Goal: Navigation & Orientation: Find specific page/section

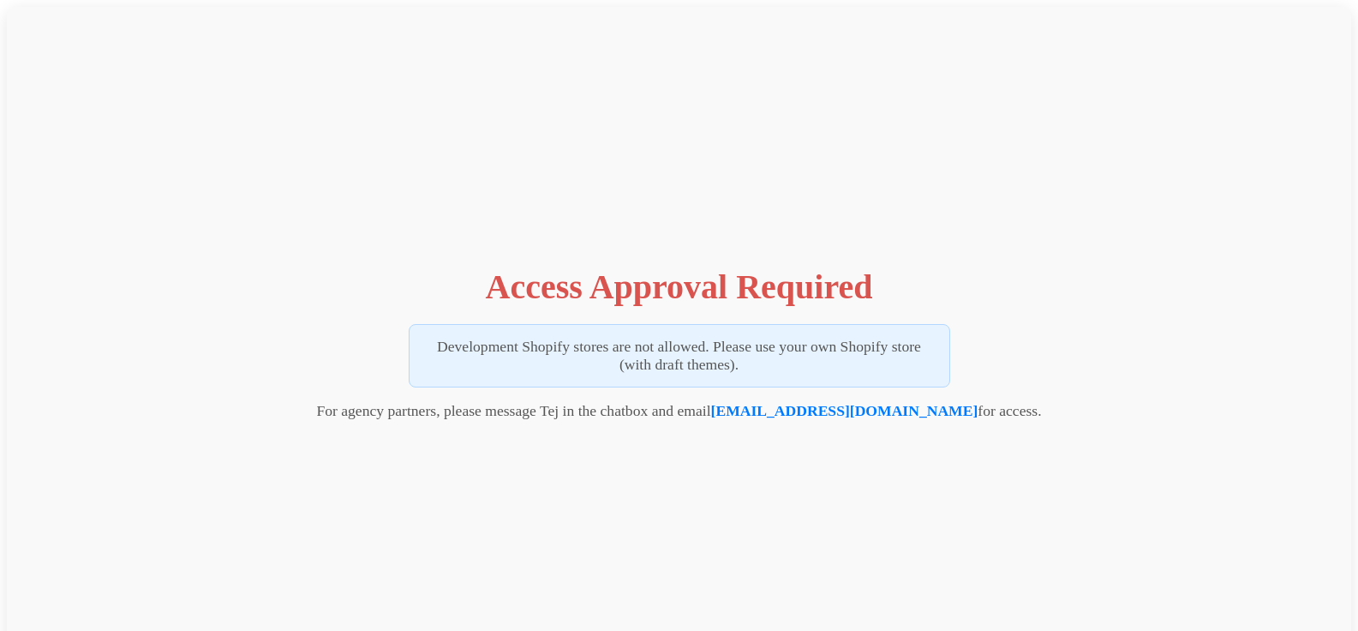
click at [513, 296] on h1 "Access Approval Required" at bounding box center [679, 286] width 387 height 40
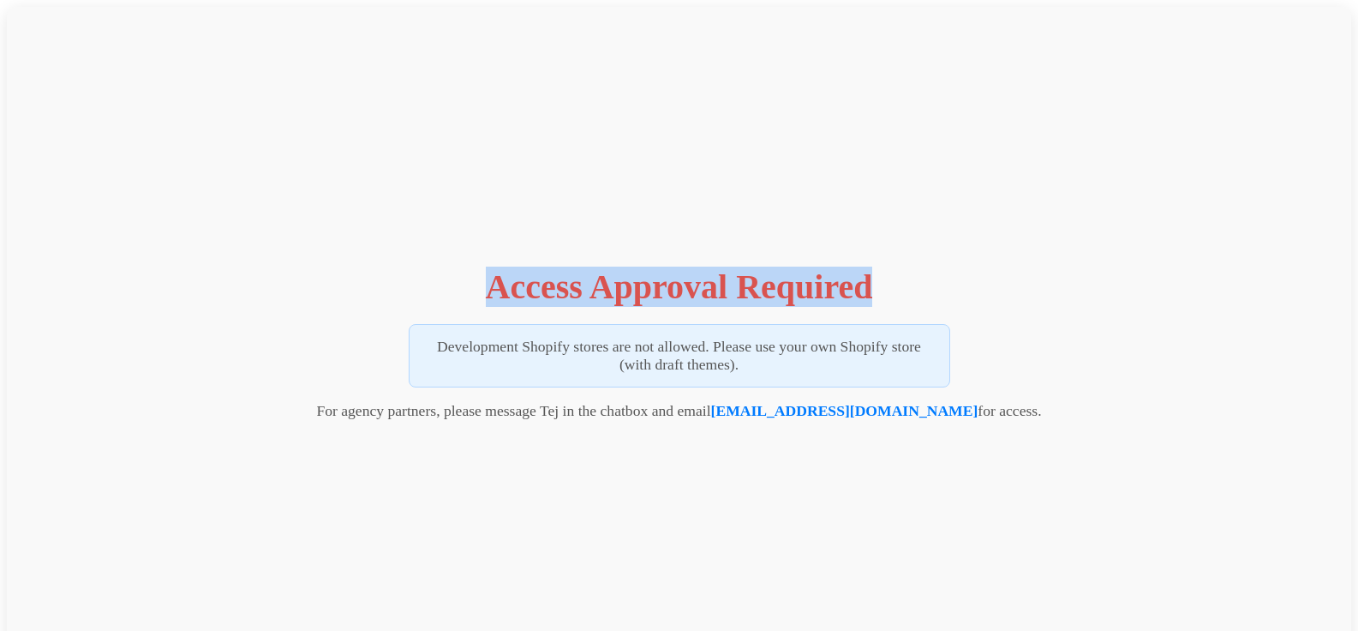
drag, startPoint x: 513, startPoint y: 296, endPoint x: 839, endPoint y: 296, distance: 325.6
click at [839, 296] on h1 "Access Approval Required" at bounding box center [679, 286] width 387 height 40
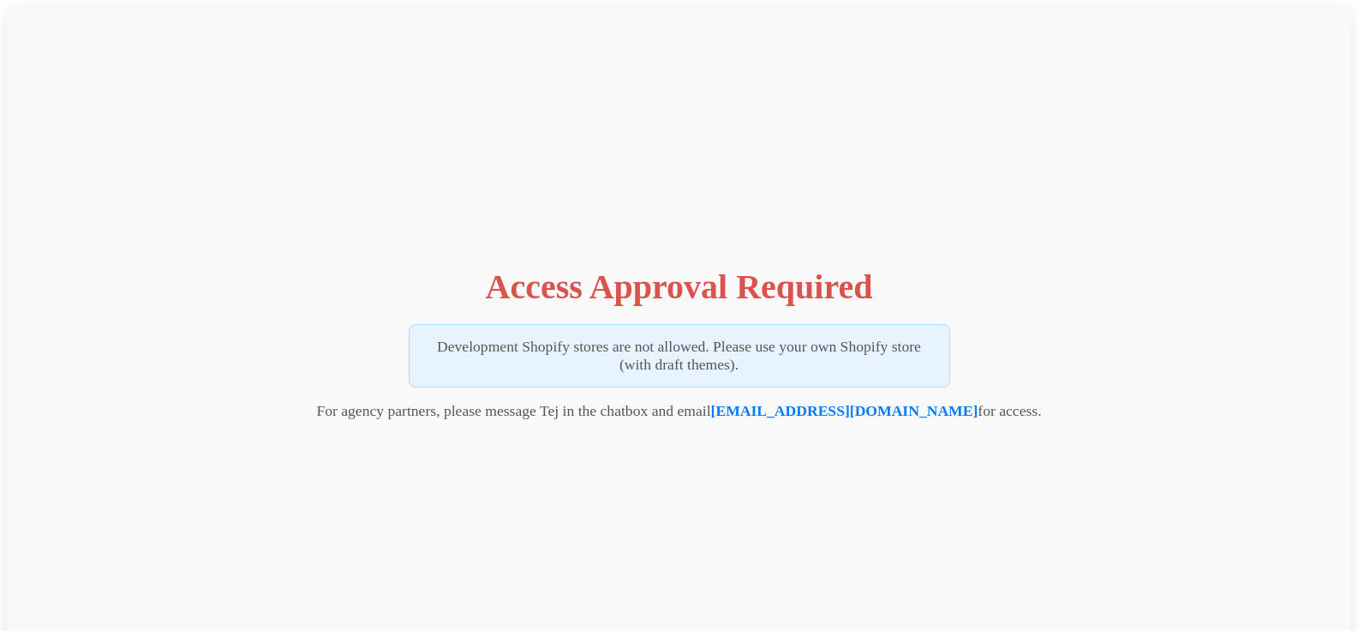
click at [734, 344] on p "Development Shopify stores are not allowed. Please use your own Shopify store (…" at bounding box center [679, 355] width 541 height 63
drag, startPoint x: 734, startPoint y: 344, endPoint x: 742, endPoint y: 368, distance: 24.4
click at [742, 368] on p "Development Shopify stores are not allowed. Please use your own Shopify store (…" at bounding box center [679, 355] width 541 height 63
drag, startPoint x: 742, startPoint y: 367, endPoint x: 727, endPoint y: 346, distance: 25.7
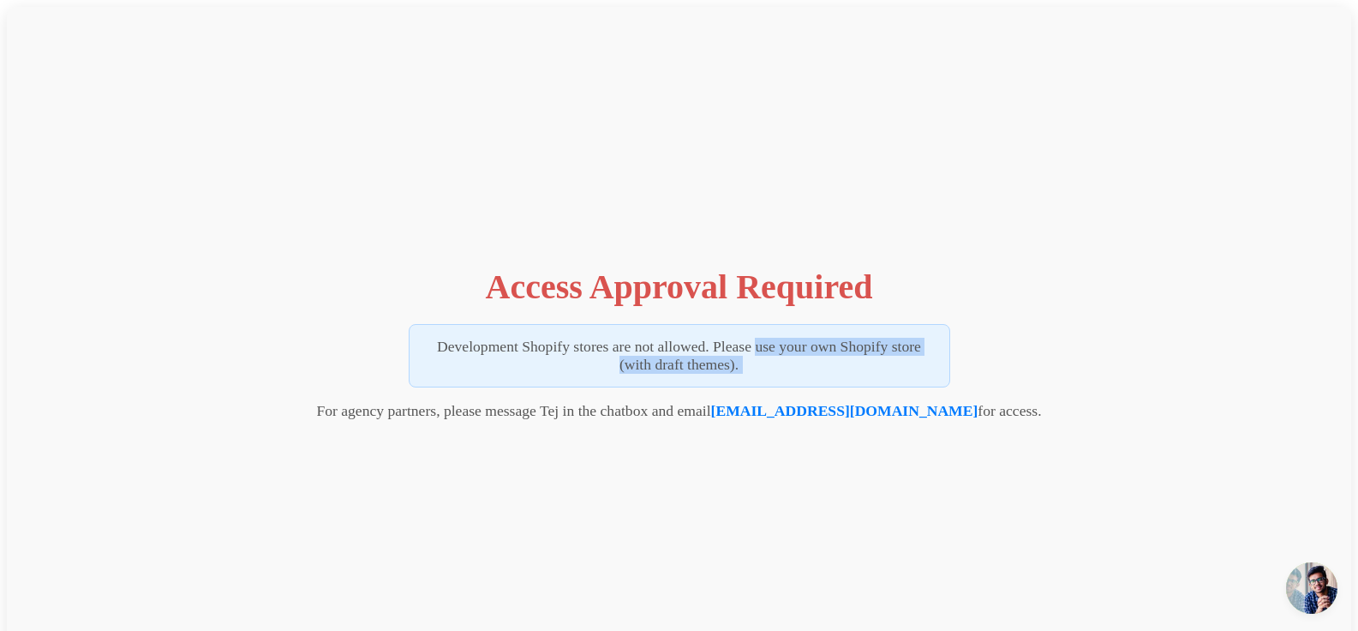
click at [727, 346] on p "Development Shopify stores are not allowed. Please use your own Shopify store (…" at bounding box center [679, 355] width 541 height 63
click at [731, 343] on p "Development Shopify stores are not allowed. Please use your own Shopify store (…" at bounding box center [679, 355] width 541 height 63
drag, startPoint x: 731, startPoint y: 343, endPoint x: 705, endPoint y: 366, distance: 34.6
click at [705, 366] on p "Development Shopify stores are not allowed. Please use your own Shopify store (…" at bounding box center [679, 355] width 541 height 63
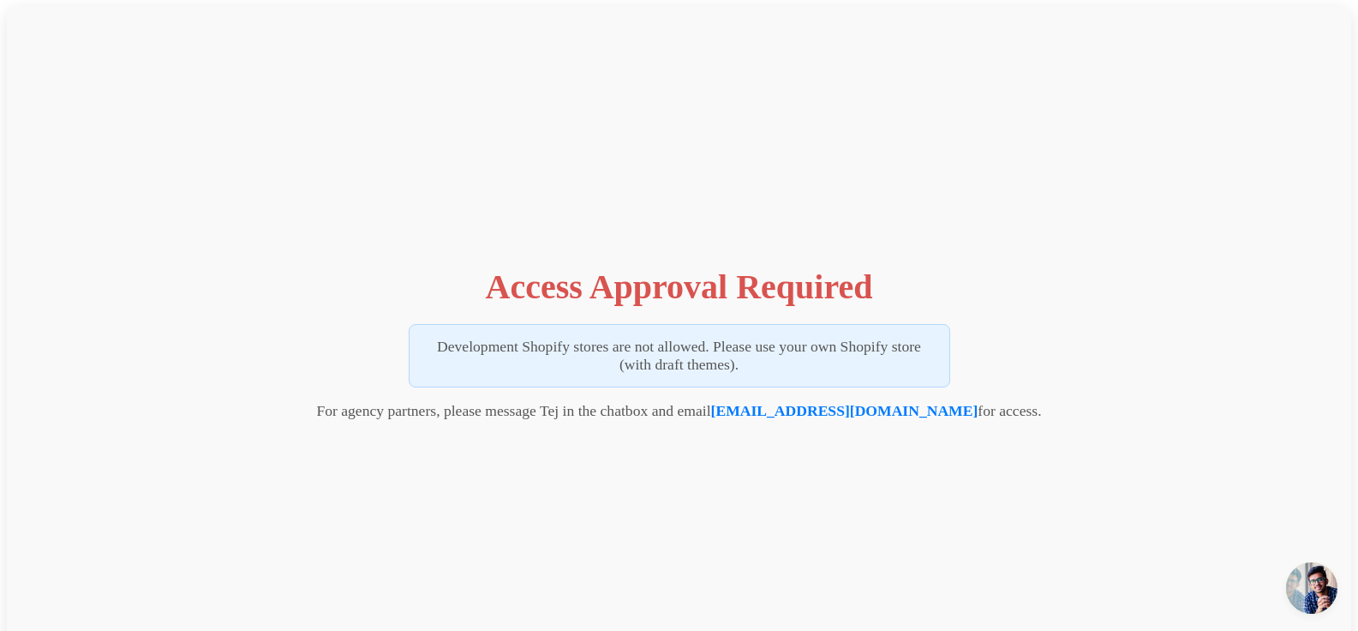
click at [705, 366] on p "Development Shopify stores are not allowed. Please use your own Shopify store (…" at bounding box center [679, 355] width 541 height 63
drag, startPoint x: 705, startPoint y: 366, endPoint x: 715, endPoint y: 348, distance: 20.7
click at [715, 348] on p "Development Shopify stores are not allowed. Please use your own Shopify store (…" at bounding box center [679, 355] width 541 height 63
drag, startPoint x: 715, startPoint y: 348, endPoint x: 705, endPoint y: 367, distance: 21.5
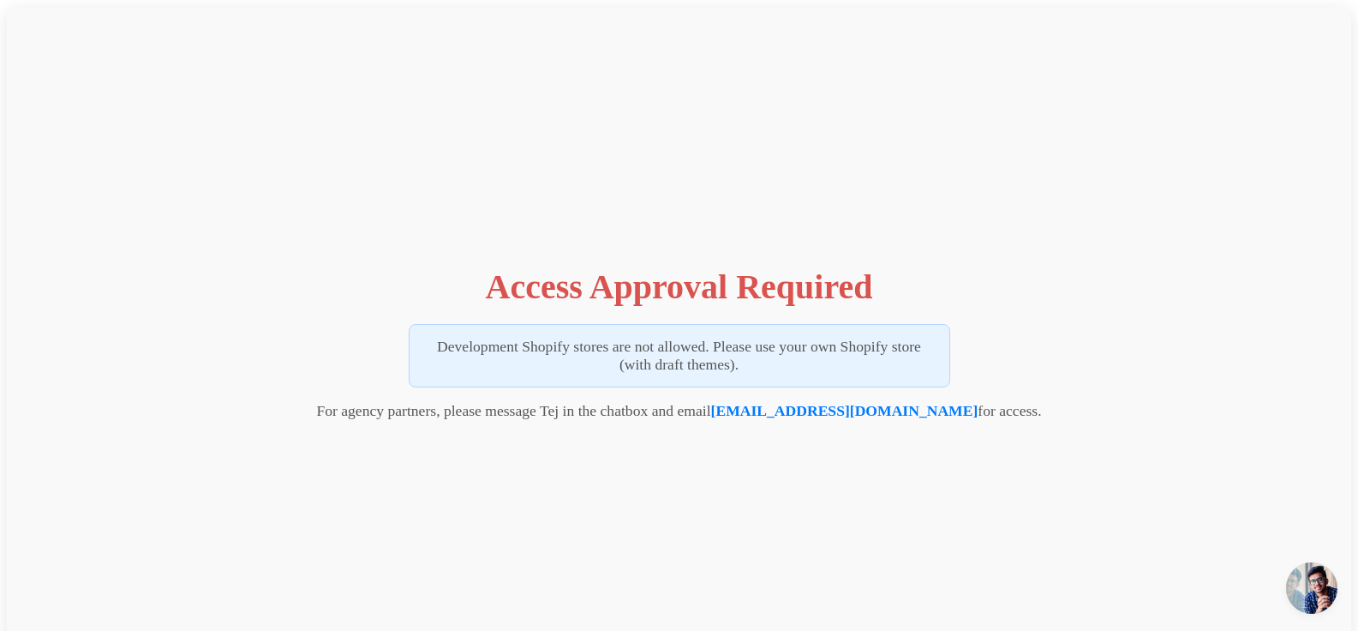
click at [705, 367] on p "Development Shopify stores are not allowed. Please use your own Shopify store (…" at bounding box center [679, 355] width 541 height 63
drag, startPoint x: 705, startPoint y: 367, endPoint x: 725, endPoint y: 351, distance: 25.0
click at [725, 351] on p "Development Shopify stores are not allowed. Please use your own Shopify store (…" at bounding box center [679, 355] width 541 height 63
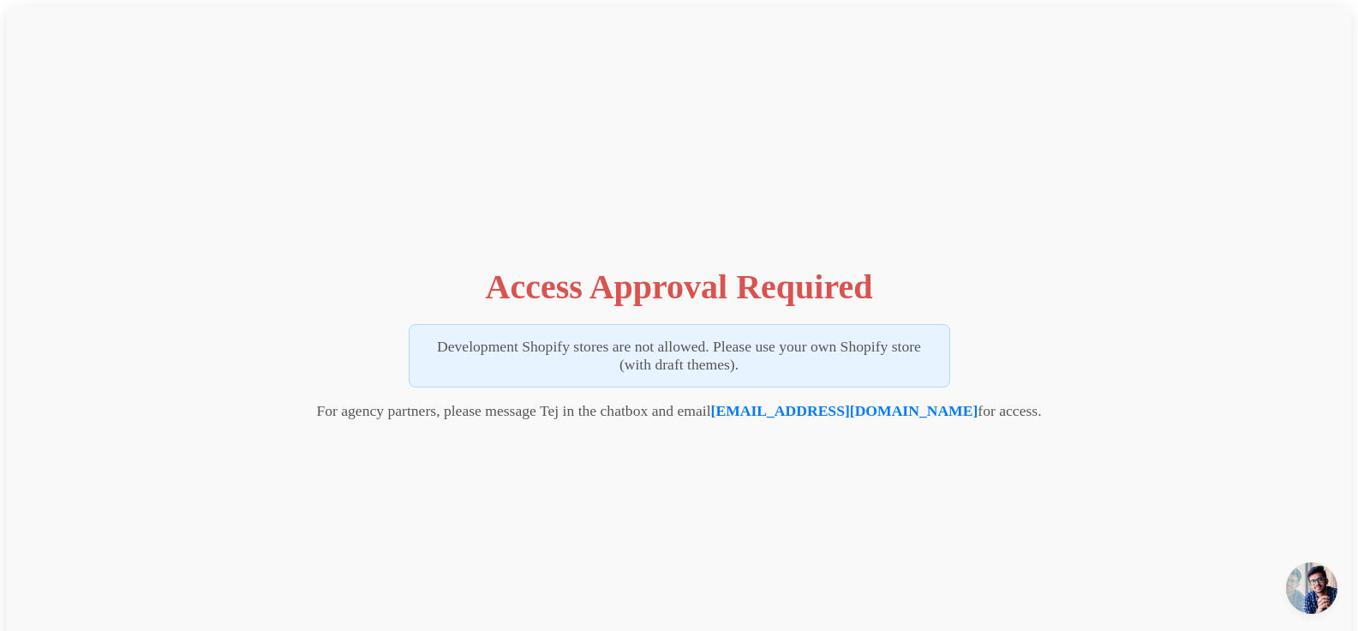
drag, startPoint x: 725, startPoint y: 351, endPoint x: 709, endPoint y: 368, distance: 22.4
click at [709, 368] on p "Development Shopify stores are not allowed. Please use your own Shopify store (…" at bounding box center [679, 355] width 541 height 63
drag, startPoint x: 709, startPoint y: 368, endPoint x: 721, endPoint y: 353, distance: 18.9
click at [721, 353] on p "Development Shopify stores are not allowed. Please use your own Shopify store (…" at bounding box center [679, 355] width 541 height 63
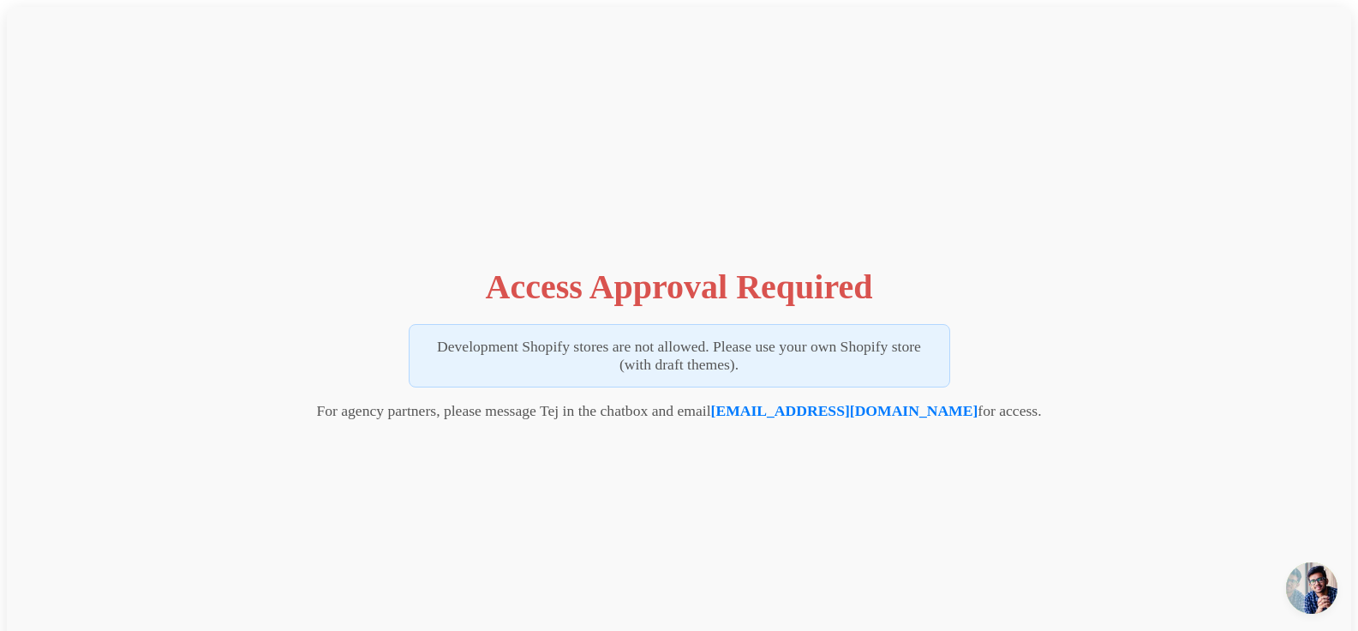
click at [721, 353] on p "Development Shopify stores are not allowed. Please use your own Shopify store (…" at bounding box center [679, 355] width 541 height 63
drag, startPoint x: 721, startPoint y: 353, endPoint x: 712, endPoint y: 372, distance: 21.1
click at [712, 372] on p "Development Shopify stores are not allowed. Please use your own Shopify store (…" at bounding box center [679, 355] width 541 height 63
drag, startPoint x: 712, startPoint y: 372, endPoint x: 721, endPoint y: 349, distance: 25.0
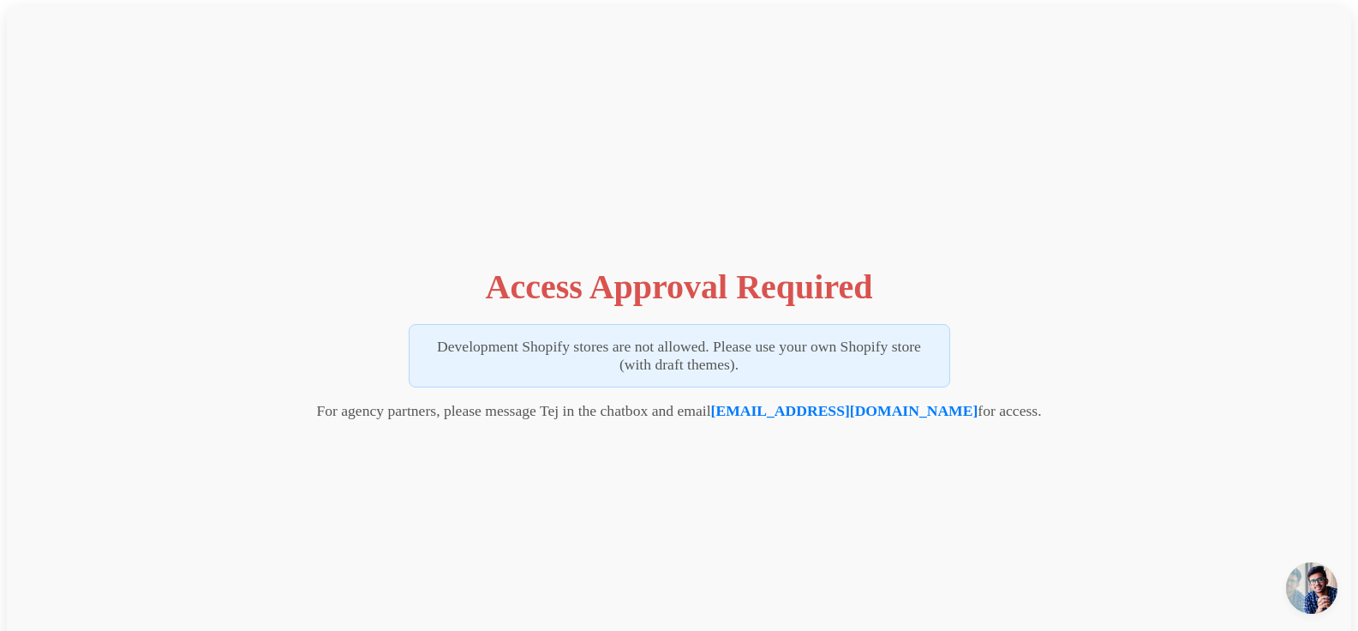
click at [721, 349] on p "Development Shopify stores are not allowed. Please use your own Shopify store (…" at bounding box center [679, 355] width 541 height 63
drag, startPoint x: 721, startPoint y: 349, endPoint x: 715, endPoint y: 373, distance: 24.7
click at [715, 373] on p "Development Shopify stores are not allowed. Please use your own Shopify store (…" at bounding box center [679, 355] width 541 height 63
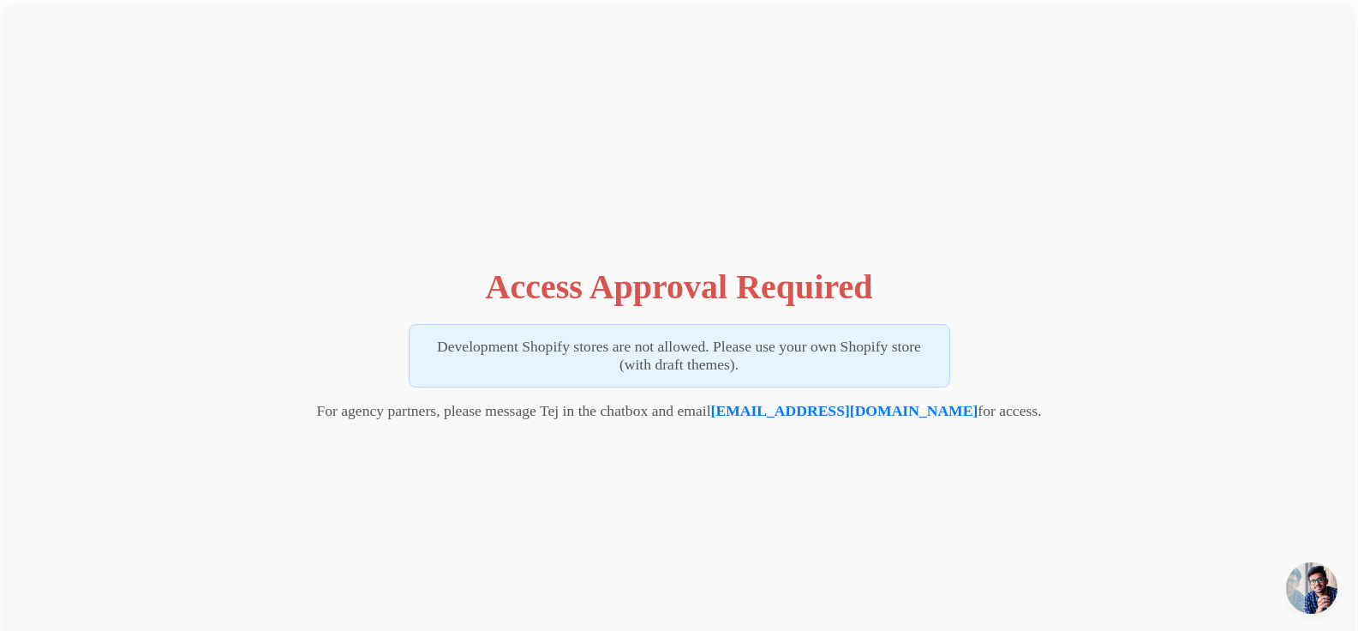
drag, startPoint x: 715, startPoint y: 373, endPoint x: 723, endPoint y: 343, distance: 31.0
click at [723, 343] on p "Development Shopify stores are not allowed. Please use your own Shopify store (…" at bounding box center [679, 355] width 541 height 63
